Goal: Find specific page/section: Find specific page/section

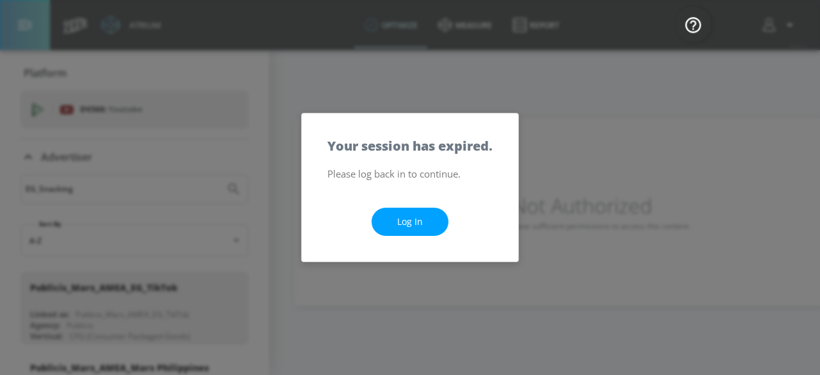
click at [417, 208] on link "Log In" at bounding box center [410, 222] width 77 height 29
click at [415, 217] on link "Log In" at bounding box center [410, 222] width 77 height 29
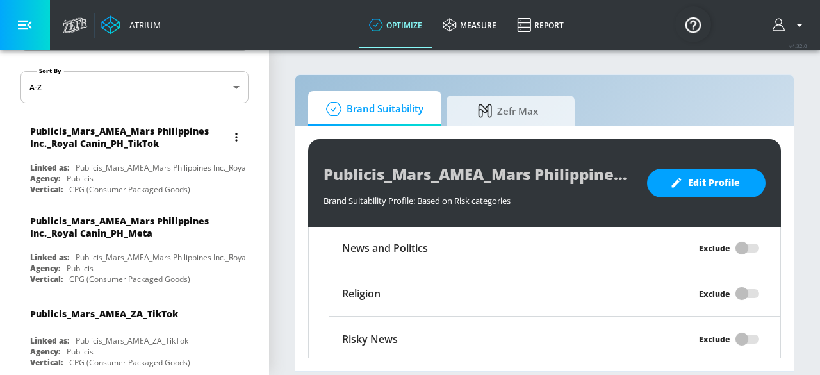
scroll to position [154, 0]
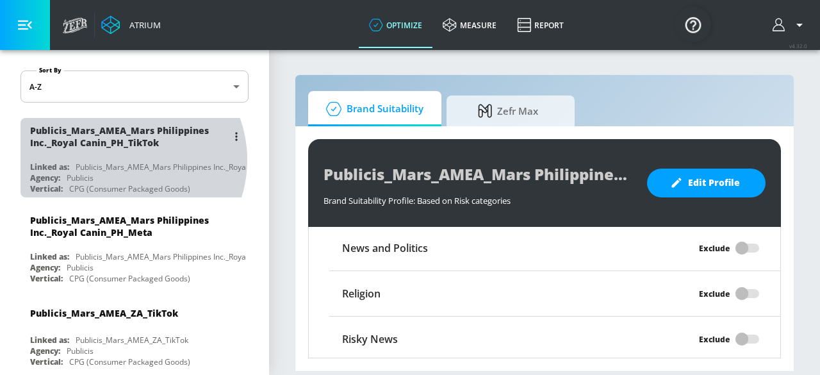
click at [123, 159] on div "Publicis_Mars_AMEA_Mars Philippines Inc._Royal Canin_PH_TikTok Linked as: Publi…" at bounding box center [135, 157] width 228 height 79
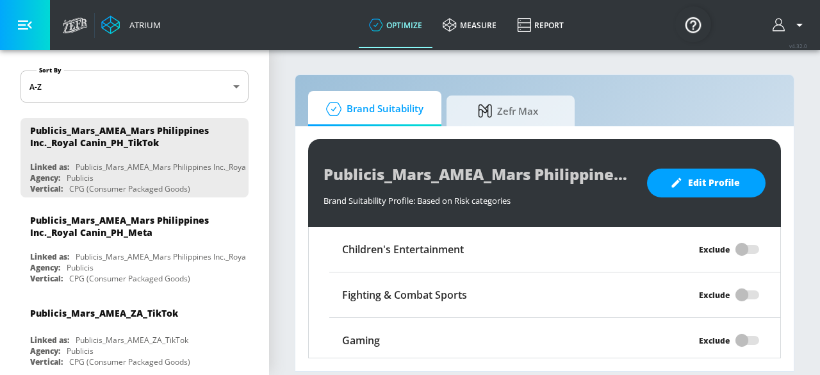
scroll to position [1113, 0]
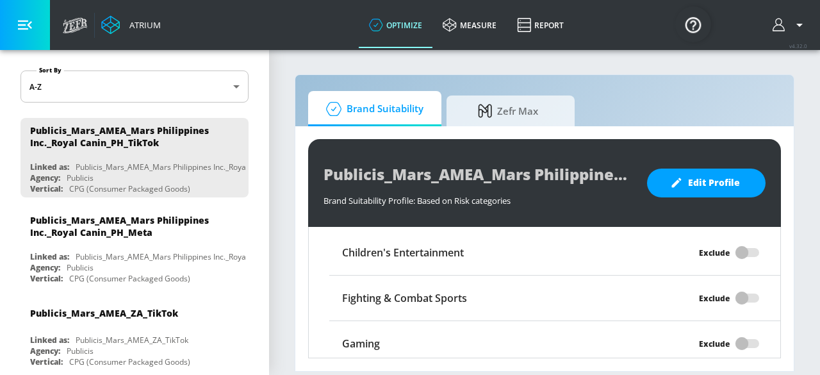
click at [120, 26] on link "Atrium" at bounding box center [131, 24] width 60 height 19
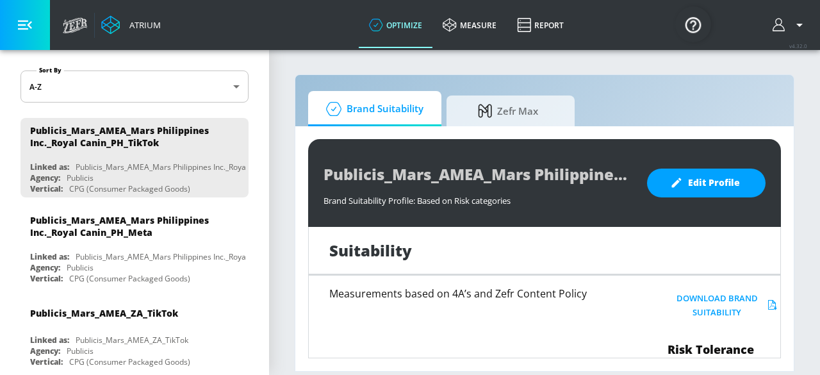
click at [144, 28] on div "Atrium" at bounding box center [142, 25] width 37 height 12
click at [472, 30] on link "measure" at bounding box center [470, 25] width 74 height 46
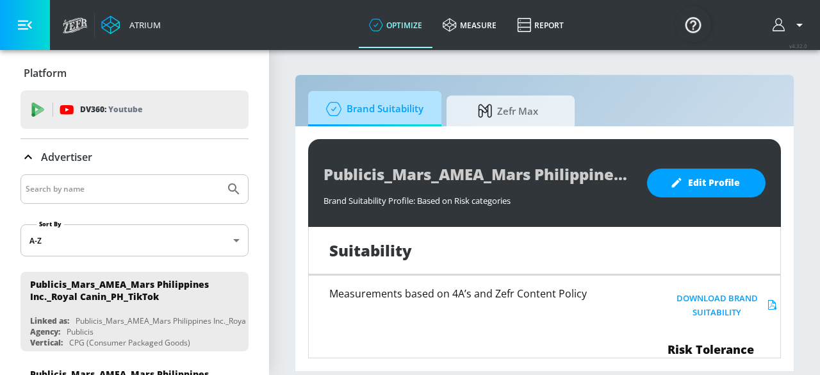
click at [373, 110] on span "Brand Suitability" at bounding box center [372, 109] width 103 height 31
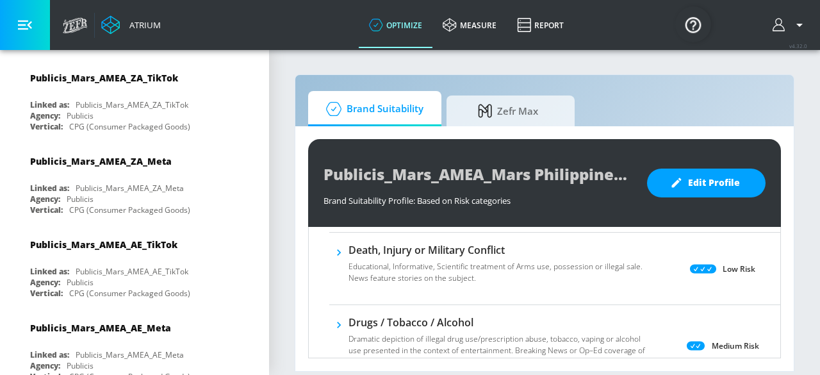
scroll to position [390, 0]
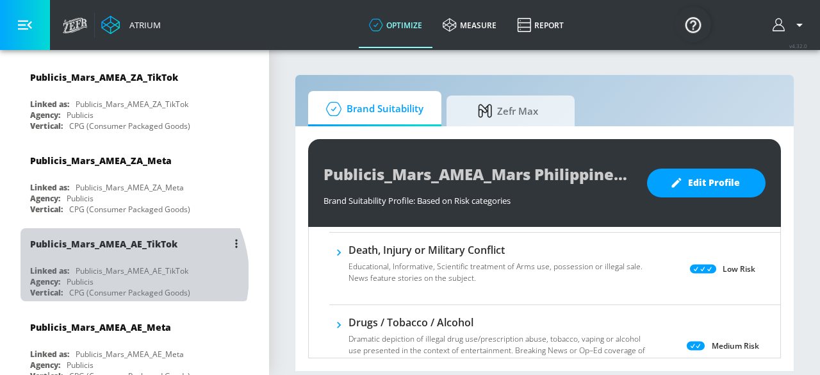
click at [124, 266] on div "Publicis_Mars_AMEA_AE_TikTok" at bounding box center [132, 270] width 113 height 11
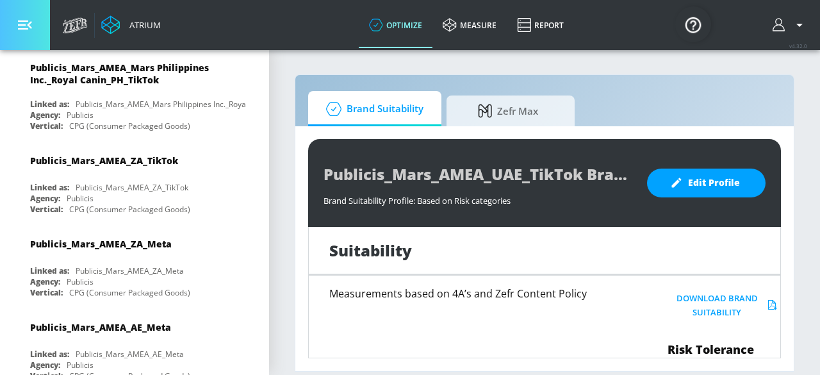
click at [27, 22] on icon "button" at bounding box center [25, 25] width 14 height 14
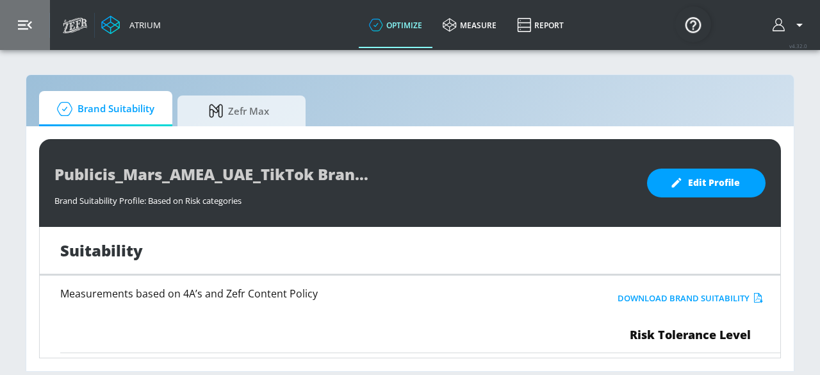
click at [27, 22] on icon "button" at bounding box center [25, 25] width 14 height 14
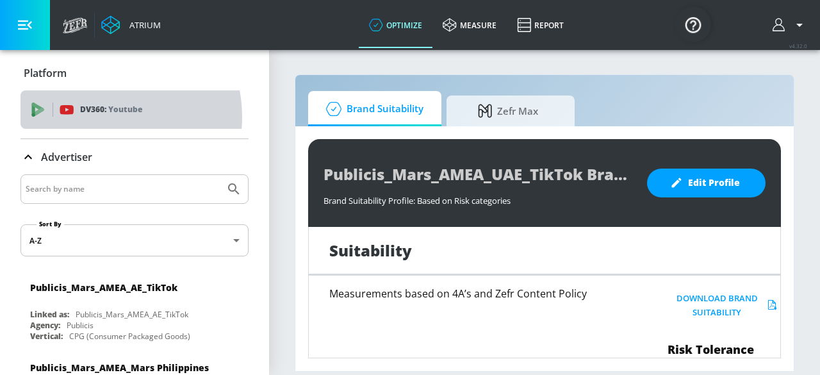
click at [97, 117] on div "DV360: Youtube" at bounding box center [135, 109] width 228 height 38
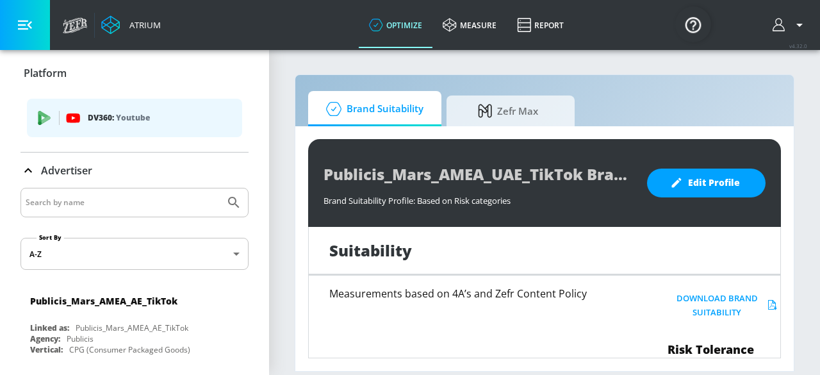
click at [97, 117] on p "DV360: Youtube" at bounding box center [160, 118] width 144 height 14
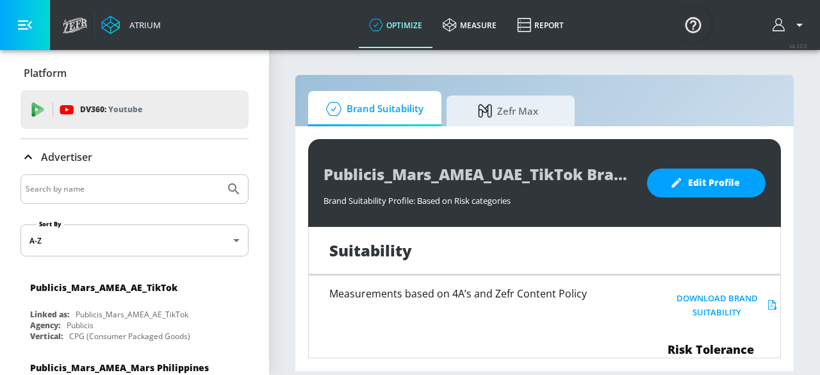
click at [33, 154] on icon at bounding box center [28, 156] width 15 height 15
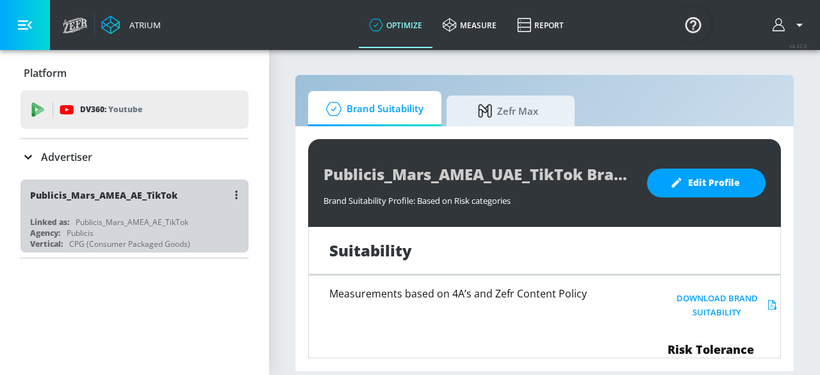
click at [62, 206] on div "Publicis_Mars_AMEA_AE_TikTok" at bounding box center [137, 194] width 215 height 31
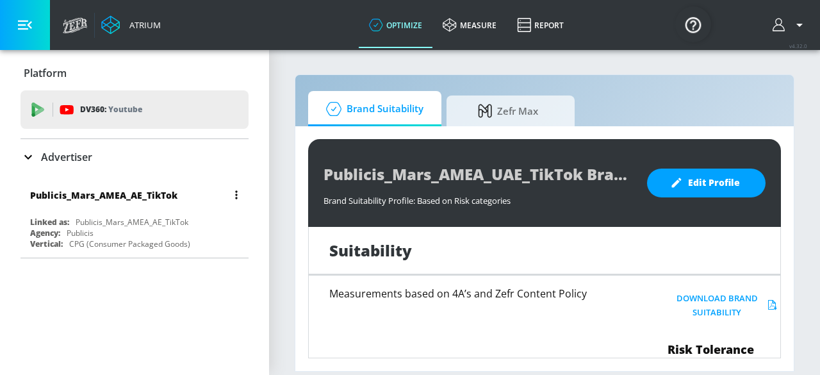
click at [234, 199] on button "button" at bounding box center [237, 195] width 18 height 18
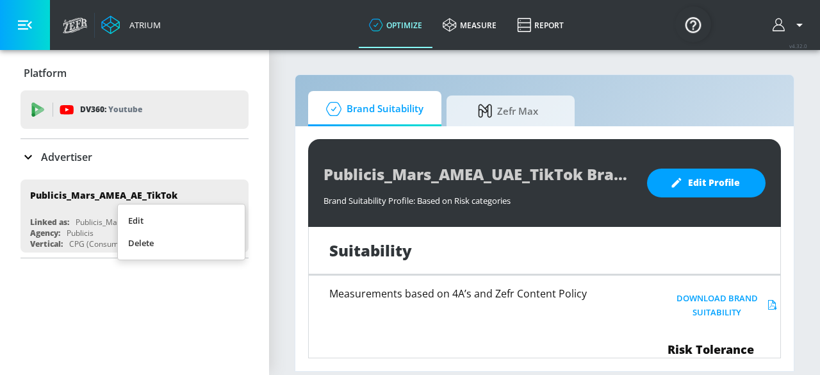
click at [187, 186] on div at bounding box center [410, 187] width 820 height 375
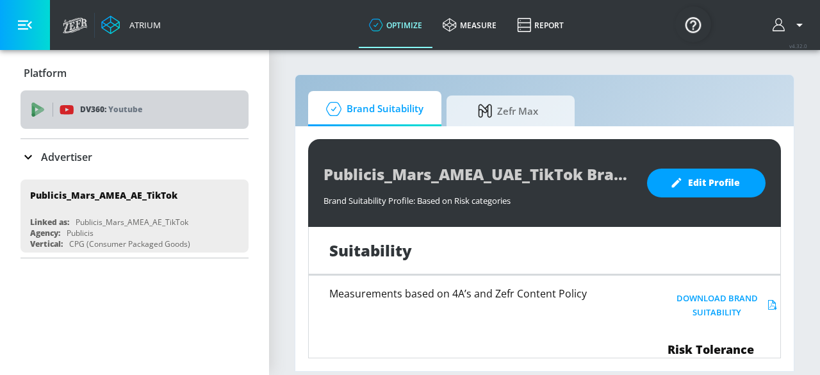
click at [126, 110] on p "Youtube" at bounding box center [125, 109] width 34 height 13
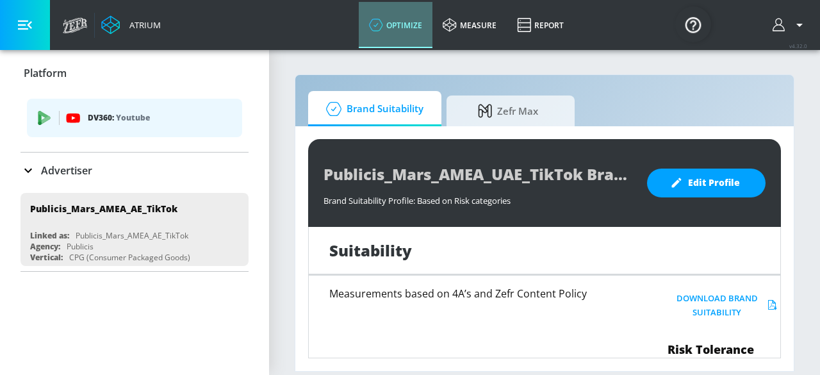
click at [410, 28] on link "optimize" at bounding box center [396, 25] width 74 height 46
click at [113, 25] on icon at bounding box center [110, 24] width 19 height 19
click at [142, 26] on div "Atrium" at bounding box center [142, 25] width 37 height 12
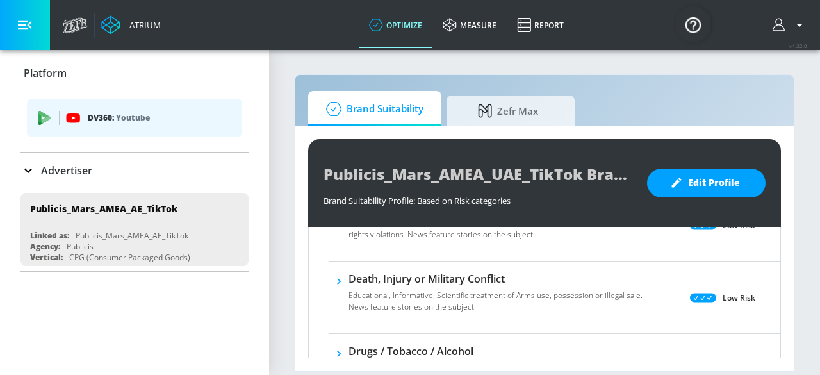
scroll to position [268, 0]
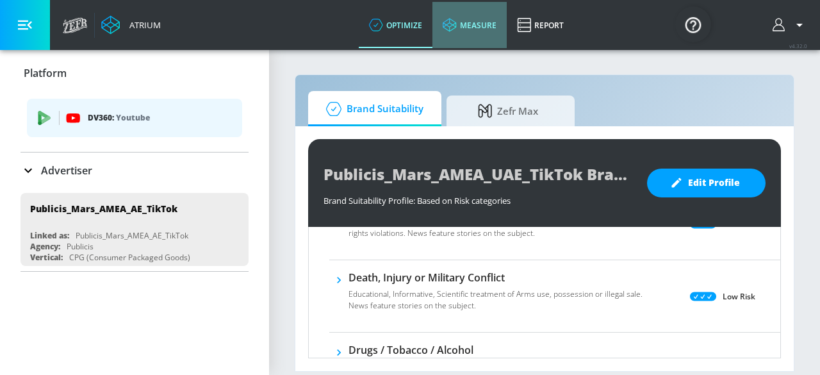
click at [458, 26] on link "measure" at bounding box center [470, 25] width 74 height 46
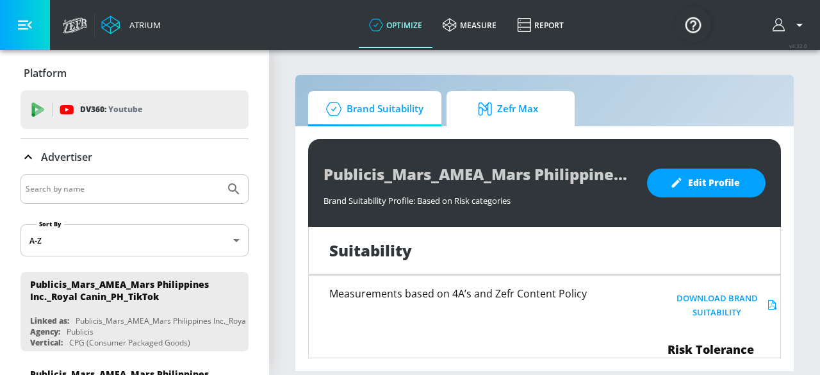
click at [523, 102] on span "Zefr Max" at bounding box center [508, 109] width 97 height 31
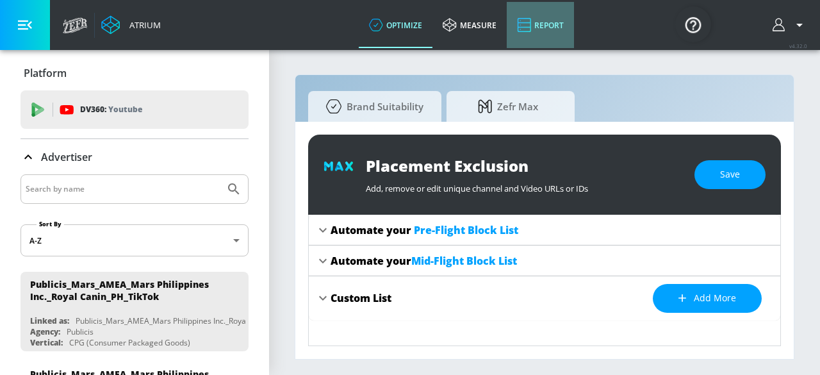
click at [543, 31] on link "Report" at bounding box center [540, 25] width 67 height 46
